Goal: Task Accomplishment & Management: Use online tool/utility

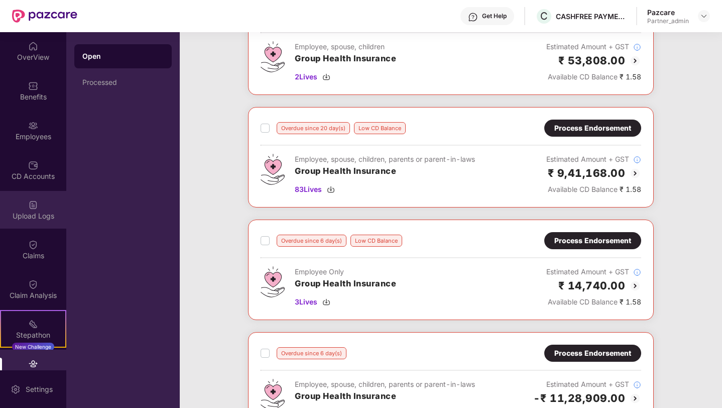
scroll to position [197, 0]
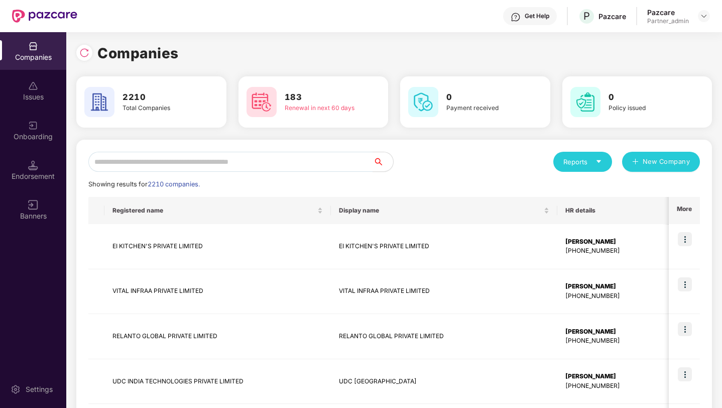
click at [36, 136] on div "Onboarding" at bounding box center [33, 137] width 66 height 10
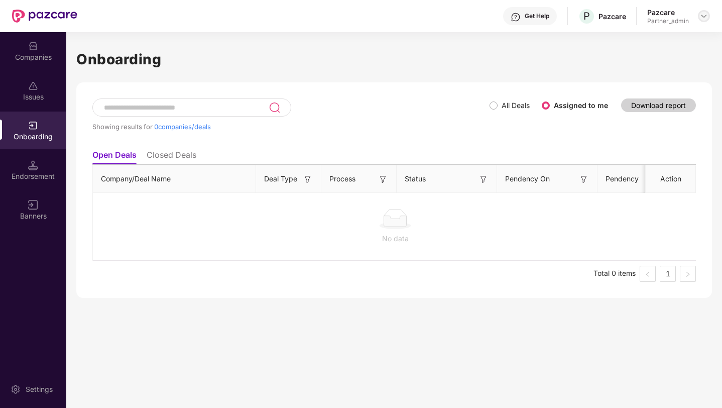
click at [704, 15] on img at bounding box center [704, 16] width 8 height 8
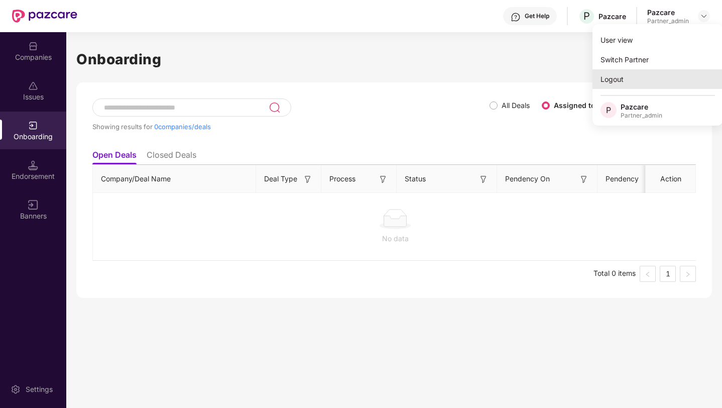
click at [632, 81] on div "Logout" at bounding box center [657, 79] width 131 height 20
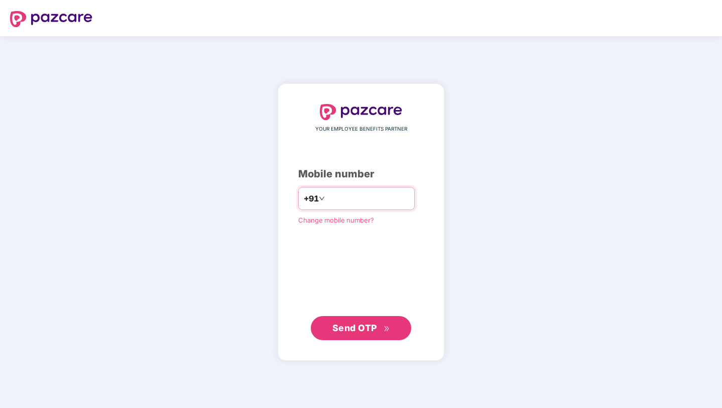
type input "**********"
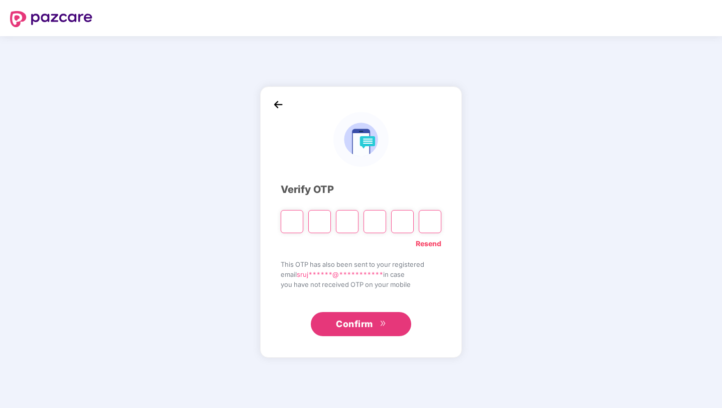
paste input "*"
type input "*"
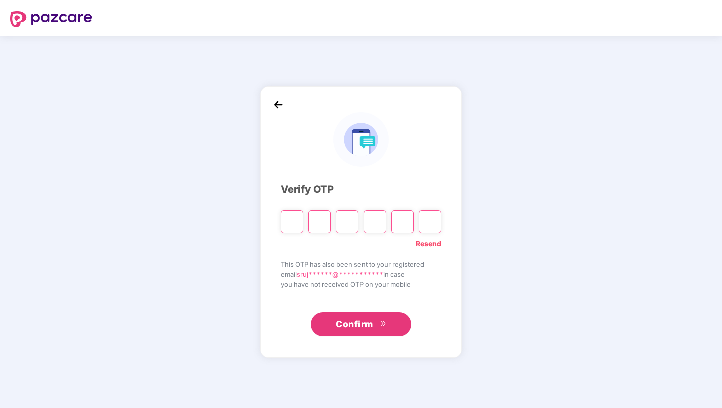
type input "*"
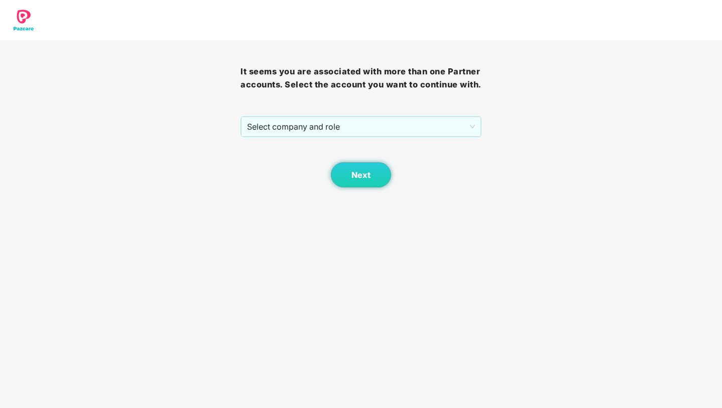
click at [337, 152] on div "Next" at bounding box center [360, 162] width 240 height 50
click at [333, 137] on div "Select company and role" at bounding box center [360, 126] width 240 height 21
click at [321, 136] on span "Select company and role" at bounding box center [360, 126] width 227 height 19
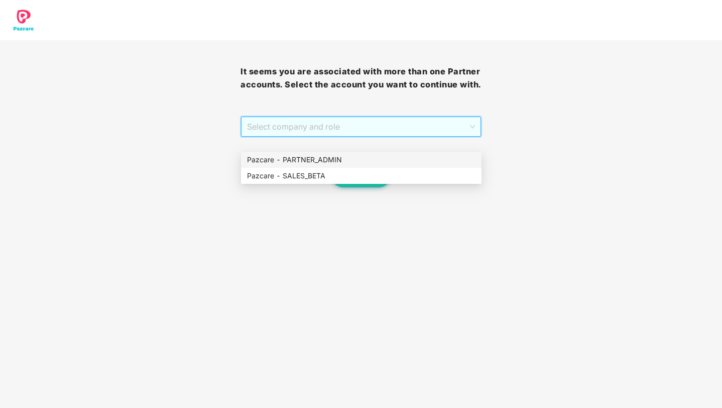
click at [316, 158] on div "Pazcare - PARTNER_ADMIN" at bounding box center [361, 159] width 228 height 11
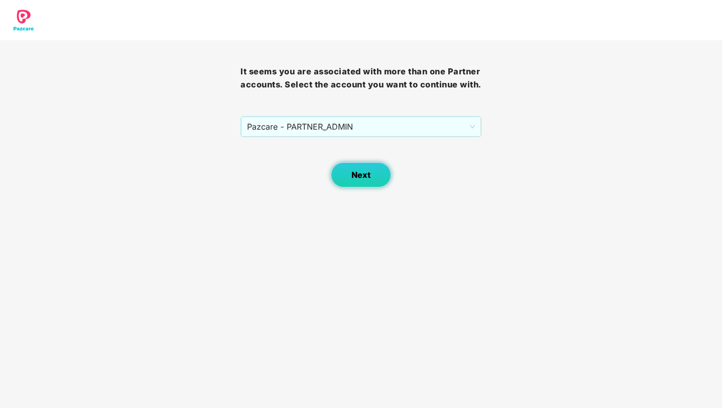
click at [362, 180] on span "Next" at bounding box center [360, 175] width 19 height 10
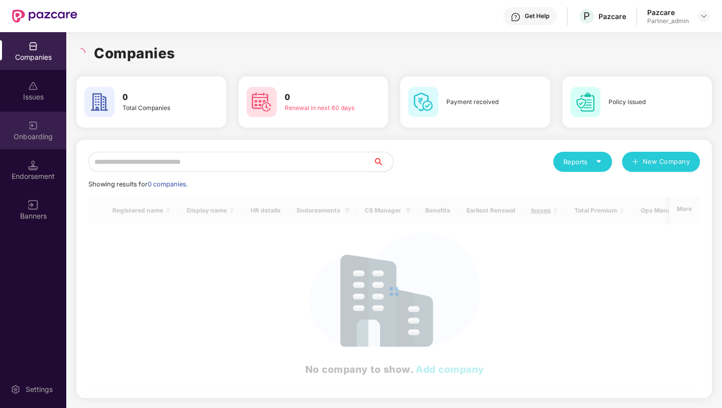
click at [46, 127] on div "Onboarding" at bounding box center [33, 130] width 66 height 38
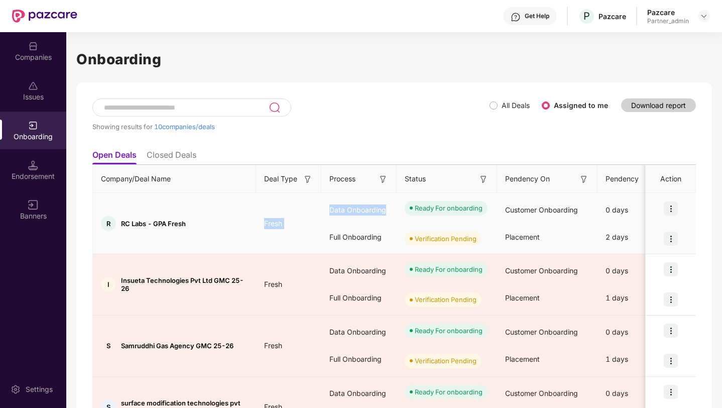
drag, startPoint x: 318, startPoint y: 211, endPoint x: 392, endPoint y: 211, distance: 73.8
click at [389, 211] on div "Data Onboarding" at bounding box center [358, 209] width 75 height 27
drag, startPoint x: 389, startPoint y: 211, endPoint x: 345, endPoint y: 211, distance: 43.7
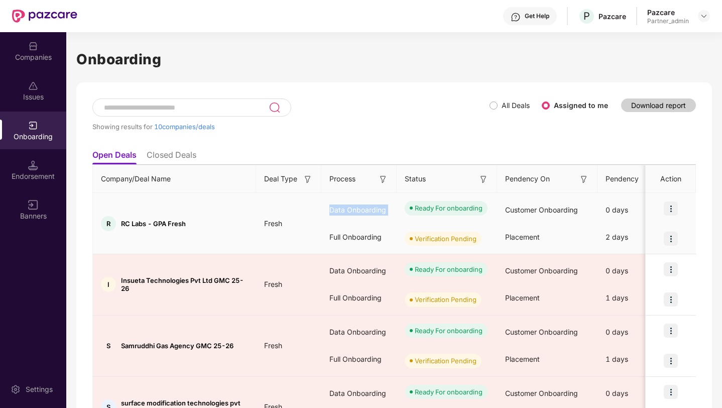
click at [345, 211] on div "Data Onboarding" at bounding box center [358, 209] width 75 height 27
click at [344, 214] on div "Data Onboarding" at bounding box center [358, 209] width 75 height 27
click at [338, 210] on div "Data Onboarding" at bounding box center [358, 209] width 75 height 27
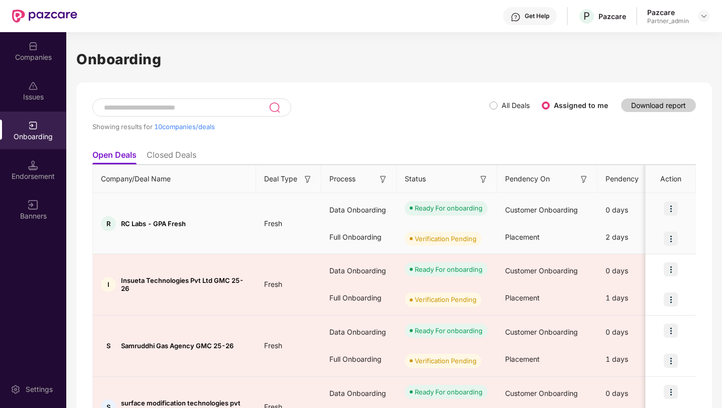
click at [338, 210] on div "Data Onboarding" at bounding box center [358, 209] width 75 height 27
click at [342, 236] on div "Full Onboarding" at bounding box center [358, 236] width 75 height 27
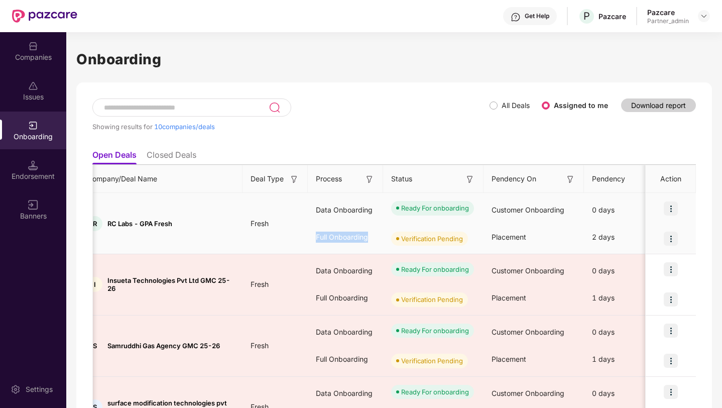
scroll to position [0, 10]
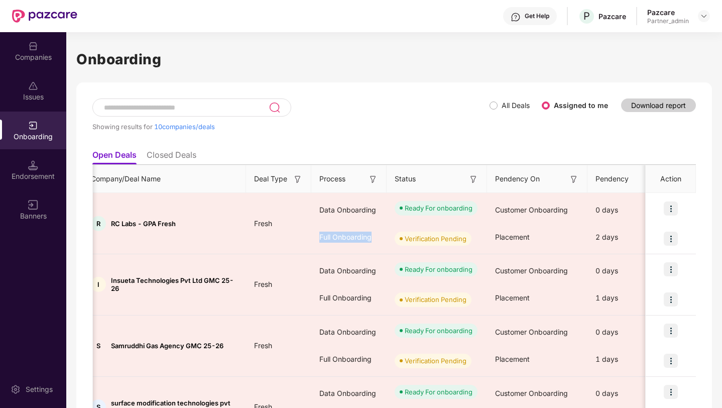
click at [473, 177] on img at bounding box center [473, 179] width 10 height 10
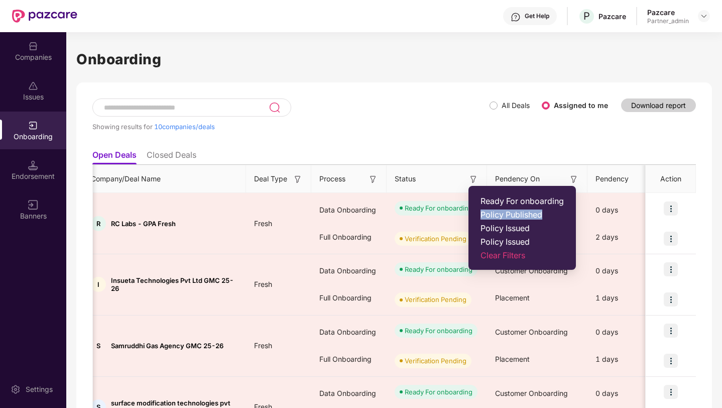
drag, startPoint x: 477, startPoint y: 217, endPoint x: 548, endPoint y: 218, distance: 70.8
click at [548, 218] on li "Policy Published" at bounding box center [521, 214] width 95 height 8
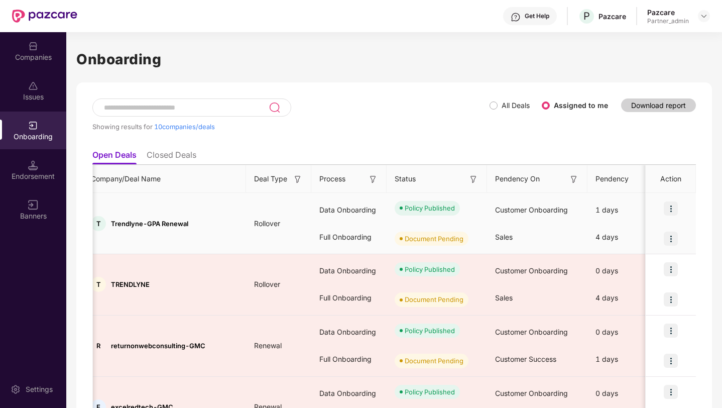
drag, startPoint x: 403, startPoint y: 210, endPoint x: 463, endPoint y: 209, distance: 59.7
click at [463, 210] on div "Policy Published" at bounding box center [437, 208] width 100 height 30
click at [435, 210] on div "Policy Published" at bounding box center [430, 208] width 50 height 10
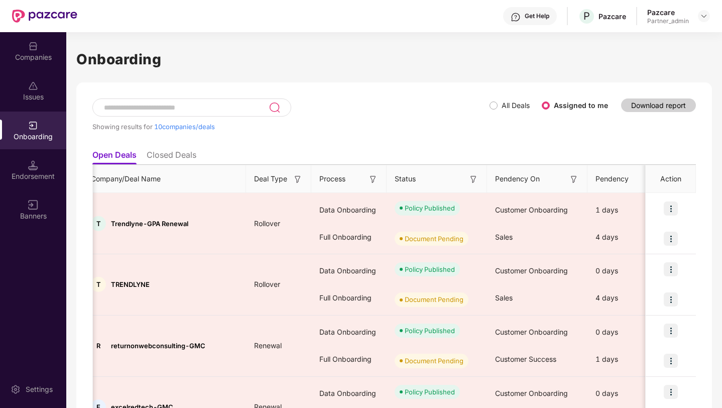
click at [443, 145] on ul "Open Deals Closed Deals" at bounding box center [393, 155] width 603 height 20
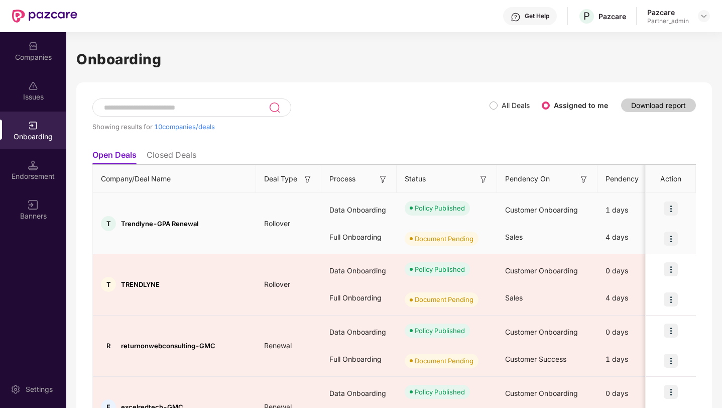
scroll to position [0, 3]
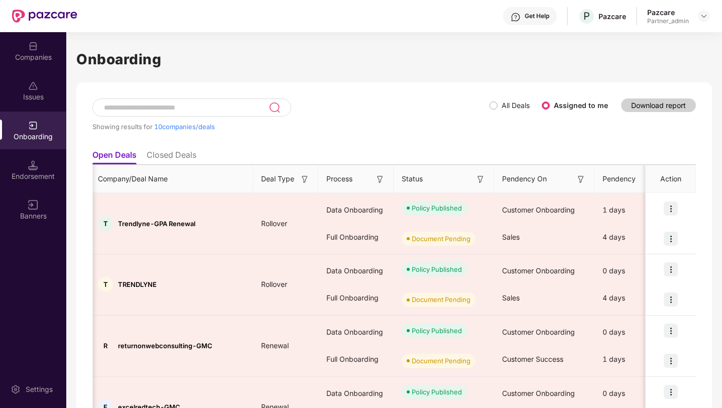
click at [483, 180] on img at bounding box center [480, 179] width 10 height 10
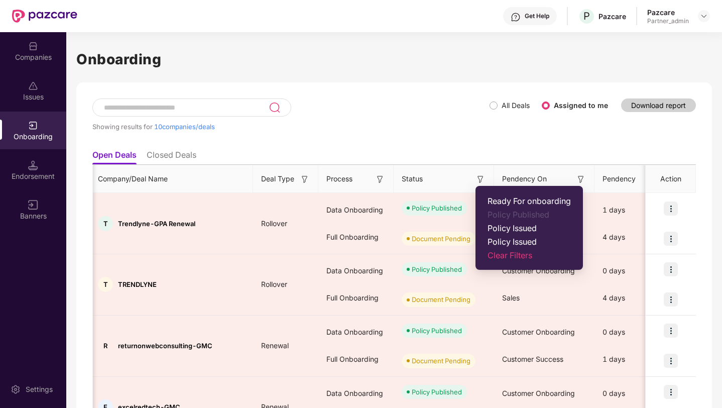
click at [513, 252] on span "Clear Filters" at bounding box center [528, 255] width 83 height 10
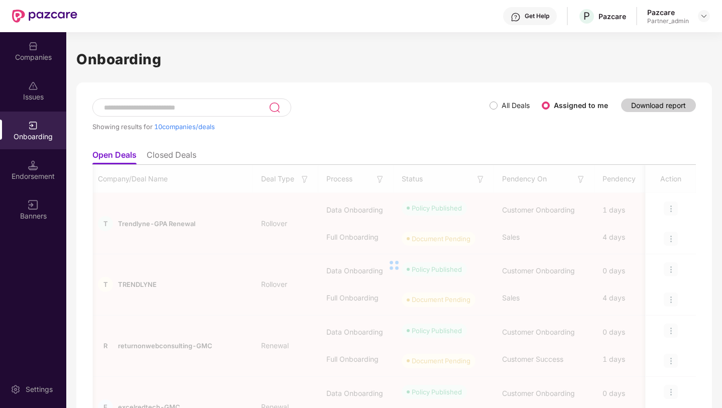
click at [432, 129] on div "Showing results for 10 companies/deals" at bounding box center [290, 126] width 397 height 8
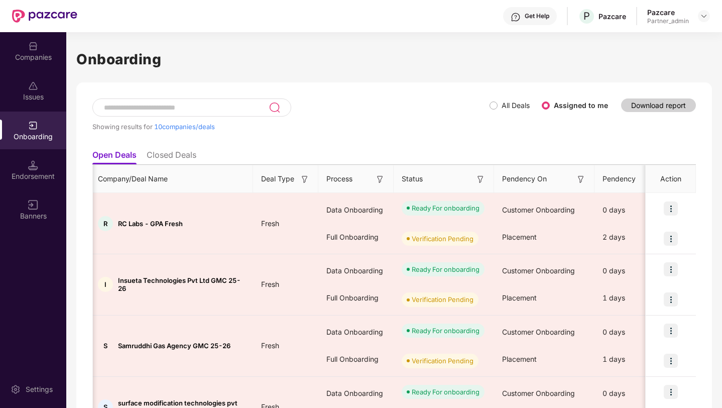
click at [382, 145] on ul "Open Deals Closed Deals" at bounding box center [393, 155] width 603 height 20
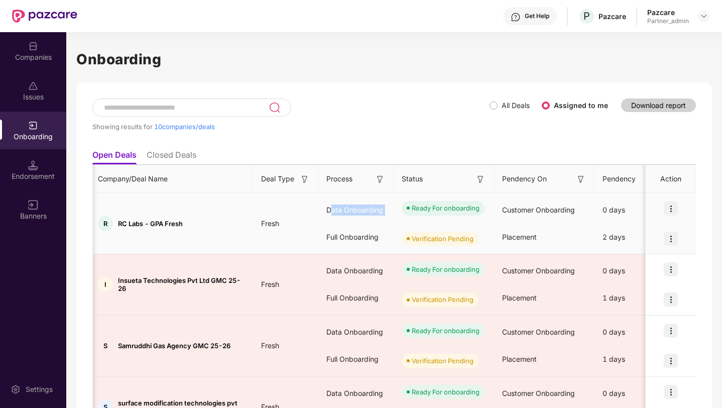
drag, startPoint x: 329, startPoint y: 210, endPoint x: 385, endPoint y: 230, distance: 58.8
click at [385, 230] on div "Data Onboarding Full Onboarding" at bounding box center [355, 223] width 75 height 54
click at [383, 245] on div "Full Onboarding" at bounding box center [355, 236] width 75 height 27
drag, startPoint x: 383, startPoint y: 245, endPoint x: 314, endPoint y: 197, distance: 84.3
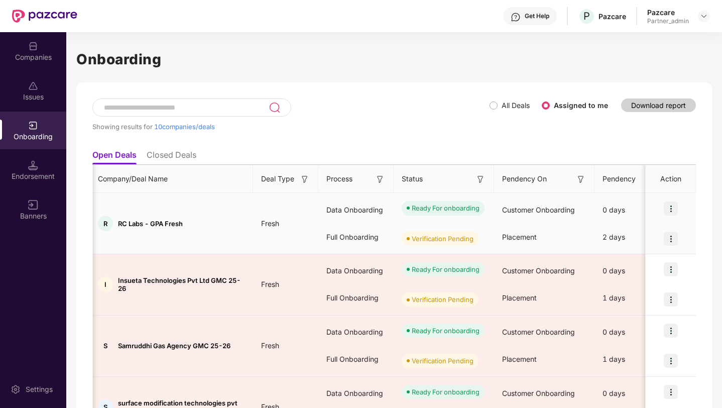
click at [333, 211] on div "Data Onboarding" at bounding box center [355, 209] width 75 height 27
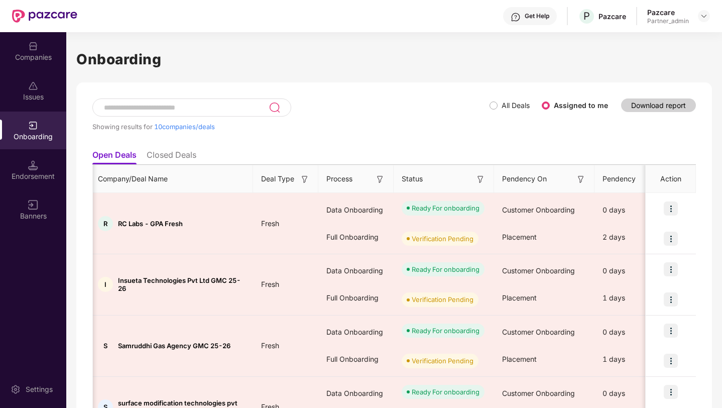
click at [484, 179] on img at bounding box center [480, 179] width 10 height 10
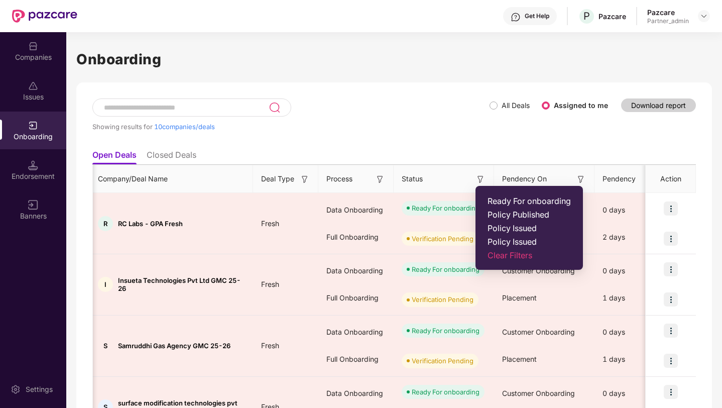
click at [448, 150] on ul "Open Deals Closed Deals" at bounding box center [393, 155] width 603 height 20
